Goal: Information Seeking & Learning: Learn about a topic

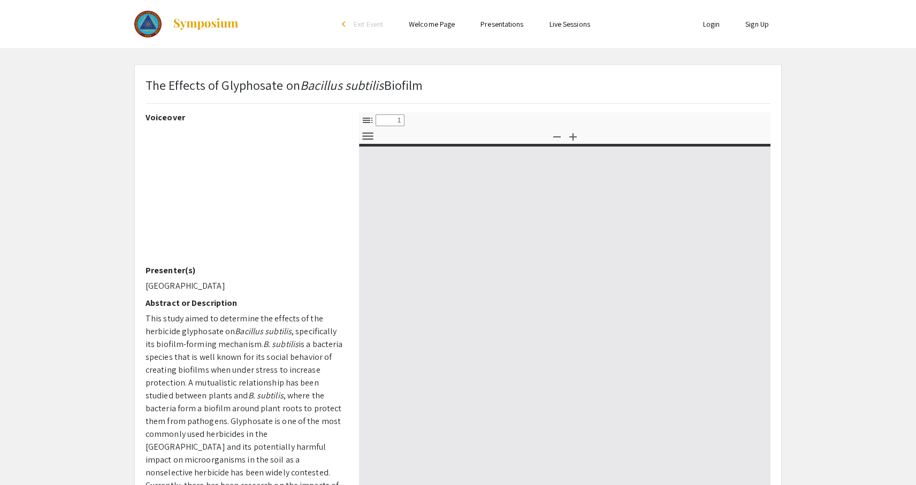
select select "custom"
type input "0"
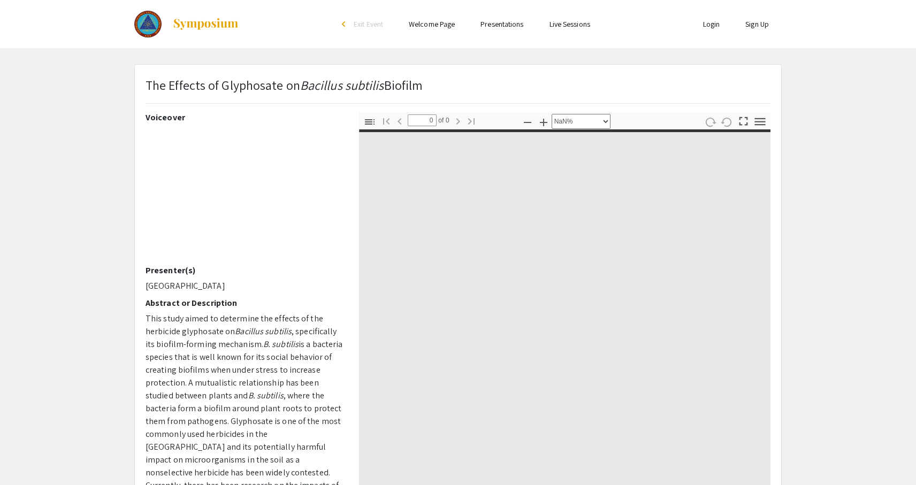
select select "auto"
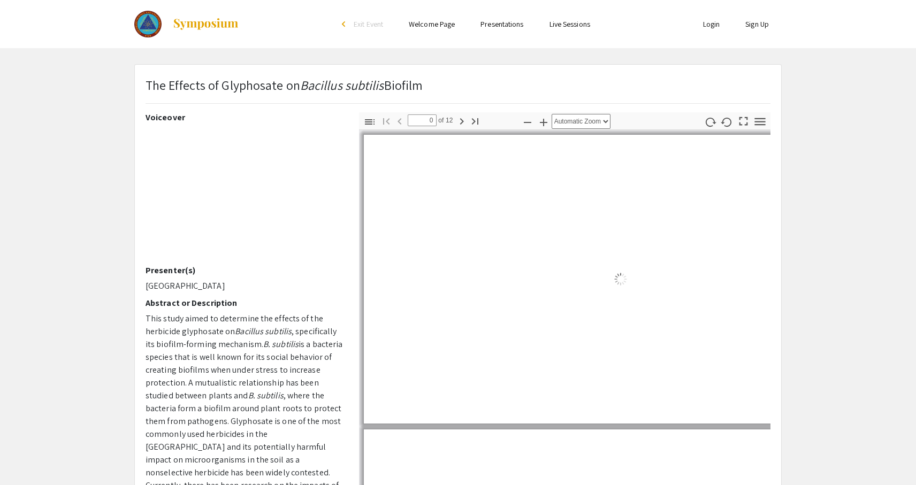
type input "1"
select select "auto"
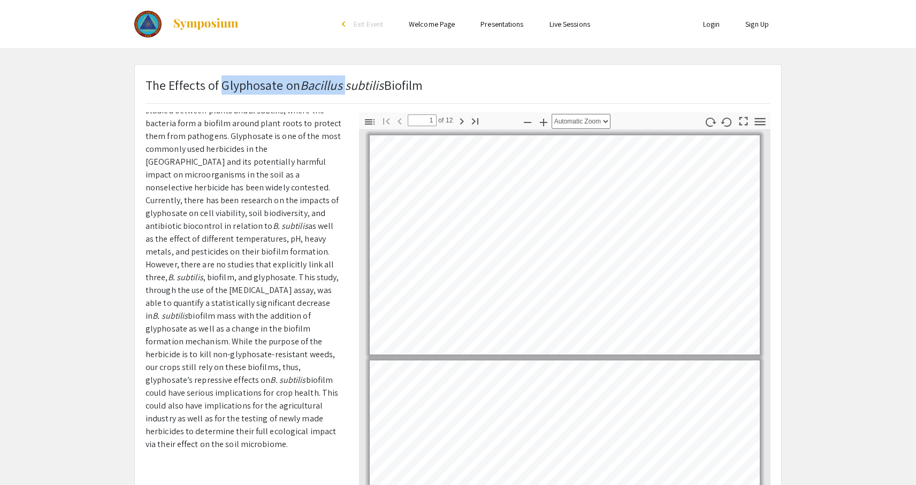
drag, startPoint x: 222, startPoint y: 85, endPoint x: 341, endPoint y: 88, distance: 118.8
click at [341, 88] on p "The Effects of Glyphosate on Bacillus subtilis Biofilm" at bounding box center [283, 84] width 277 height 19
copy p "Glyphosate on Bacillus"
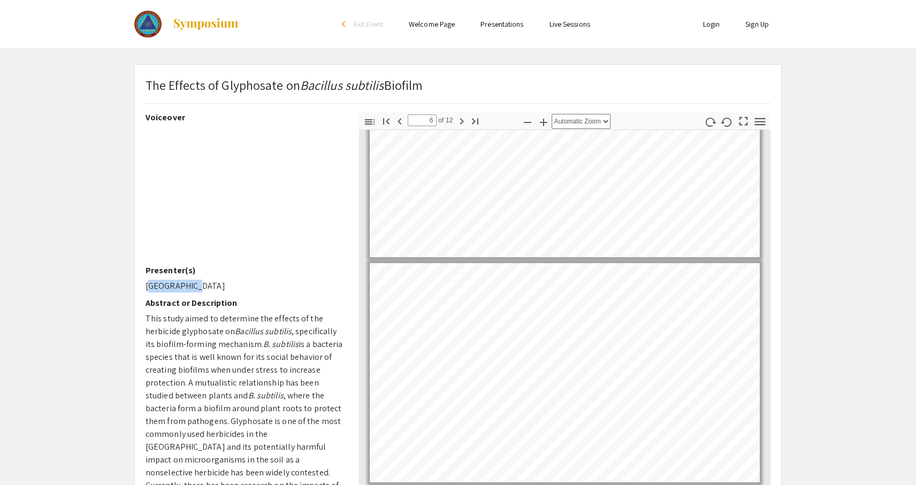
drag, startPoint x: 187, startPoint y: 282, endPoint x: 147, endPoint y: 282, distance: 40.1
click at [147, 282] on p "[GEOGRAPHIC_DATA]" at bounding box center [243, 286] width 197 height 13
copy p "[GEOGRAPHIC_DATA]"
click at [463, 124] on icon "button" at bounding box center [461, 121] width 13 height 13
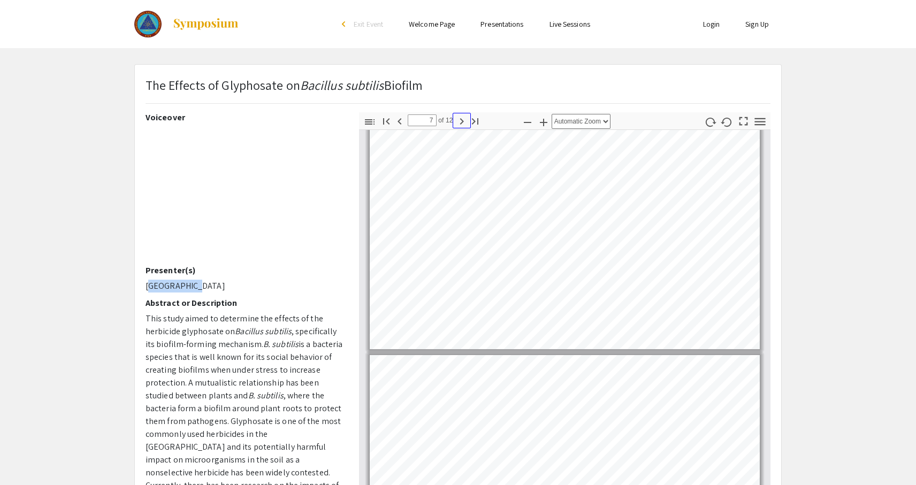
click at [463, 124] on icon "button" at bounding box center [461, 121] width 13 height 13
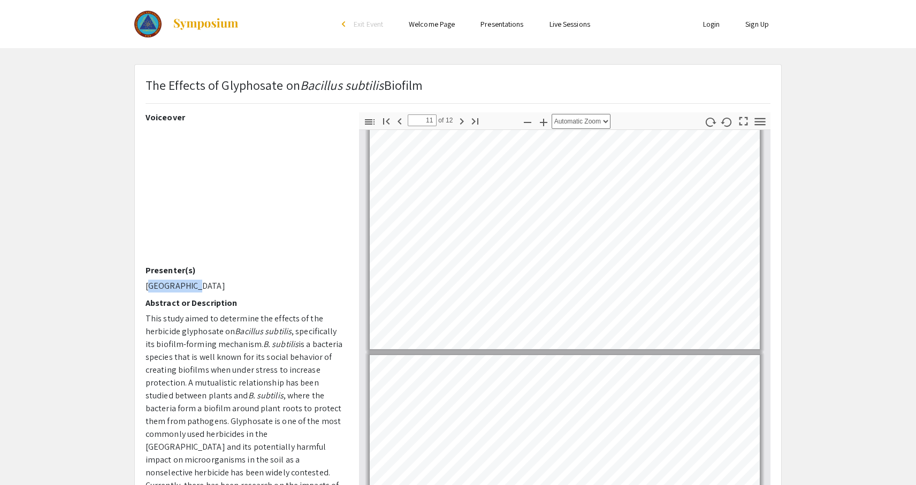
type input "12"
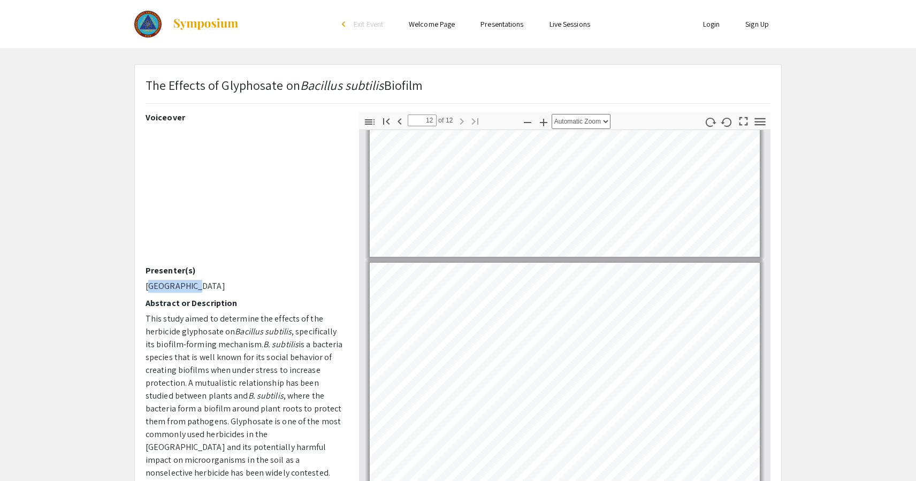
scroll to position [2350, 0]
